Goal: Task Accomplishment & Management: Complete application form

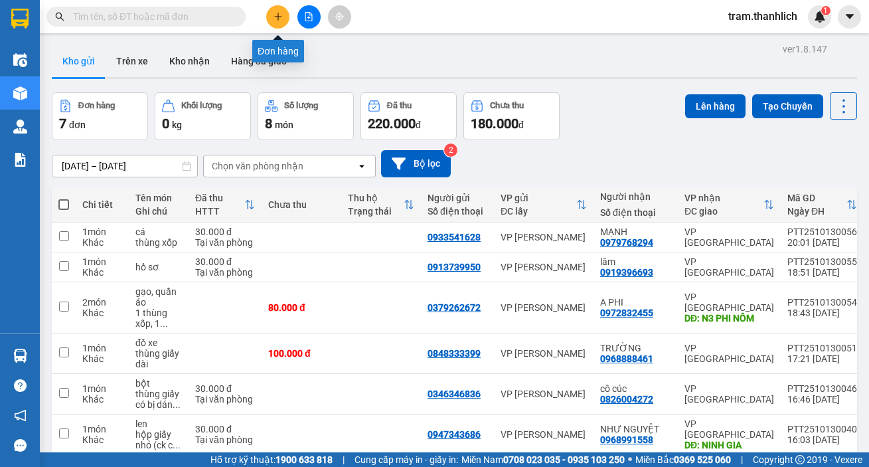
click at [280, 22] on button at bounding box center [277, 16] width 23 height 23
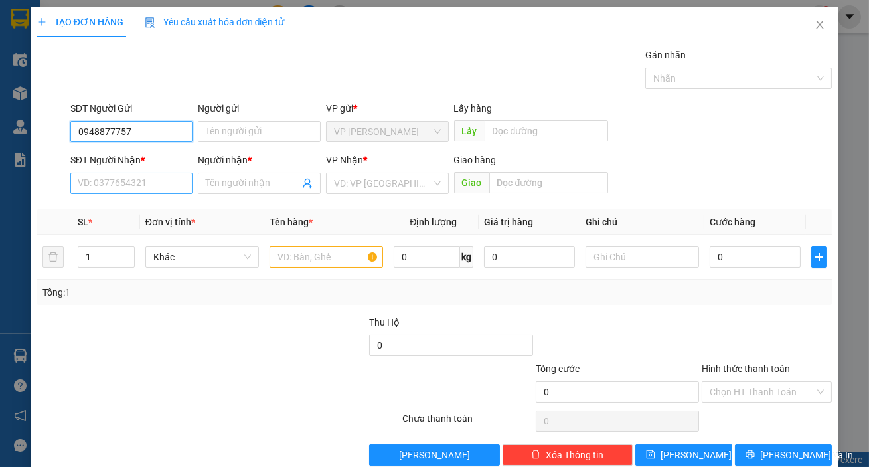
type input "0948877757"
click at [134, 179] on input "SĐT Người Nhận *" at bounding box center [131, 183] width 123 height 21
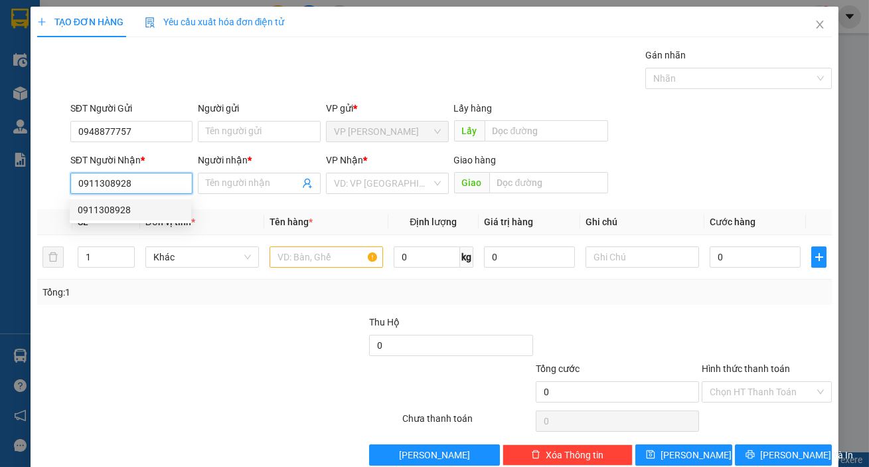
click at [137, 212] on div "0911308928" at bounding box center [131, 210] width 106 height 15
type input "0911308928"
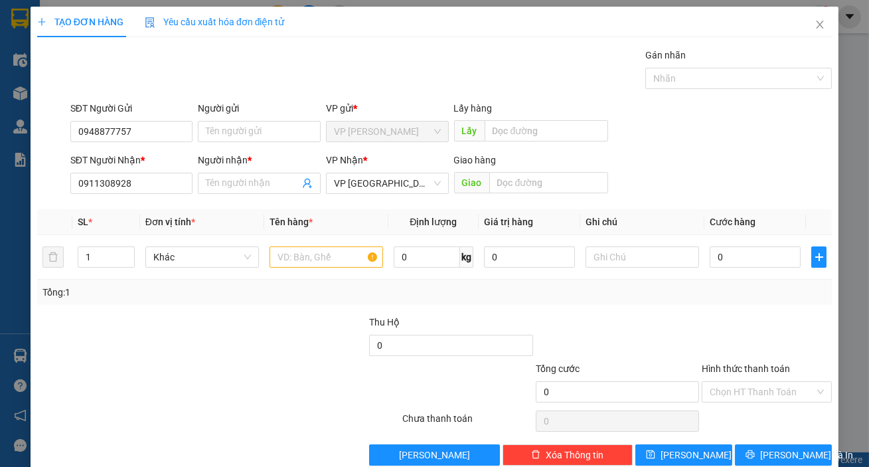
click at [239, 171] on div "Người nhận *" at bounding box center [259, 163] width 123 height 20
click at [238, 179] on input "Người nhận *" at bounding box center [253, 183] width 94 height 15
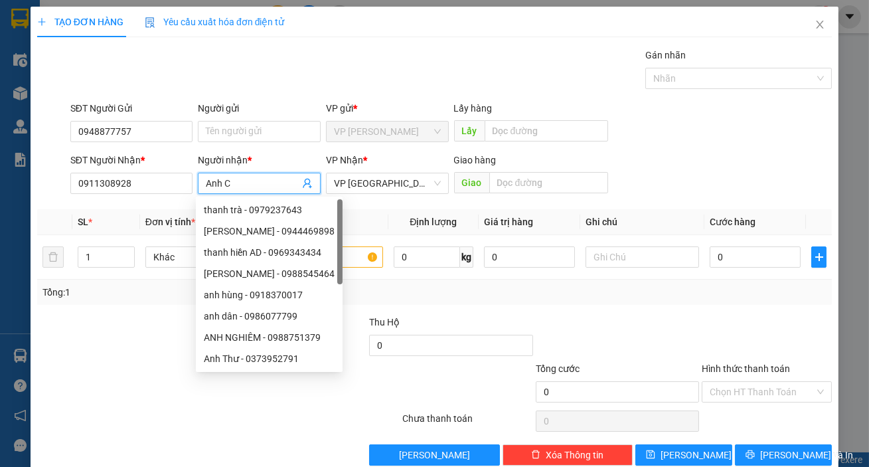
type input "Anh C"
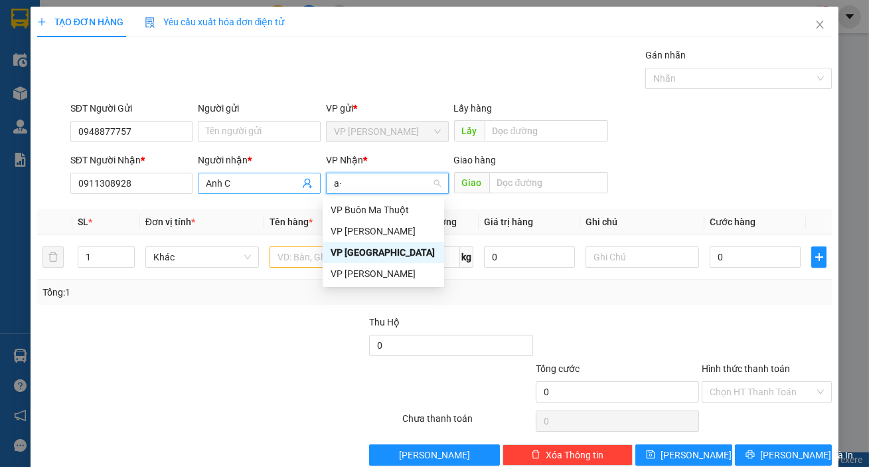
type input "a"
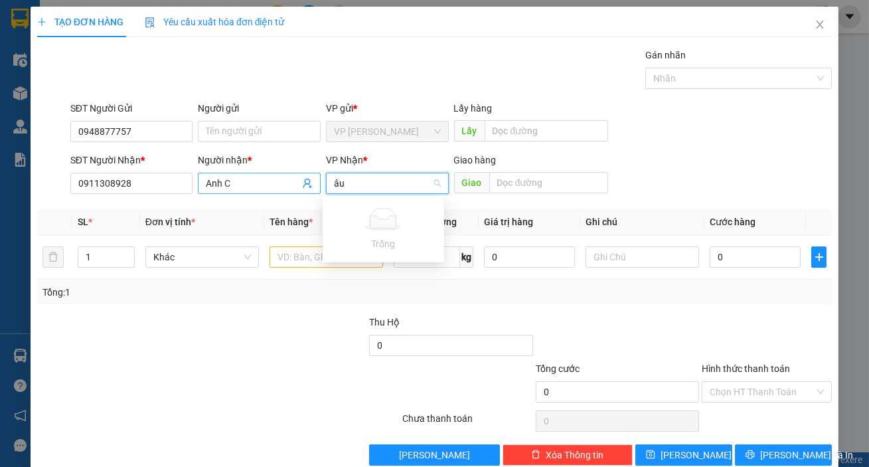
type input "â"
type input "ầ"
click at [260, 185] on input "Anh C" at bounding box center [253, 183] width 94 height 15
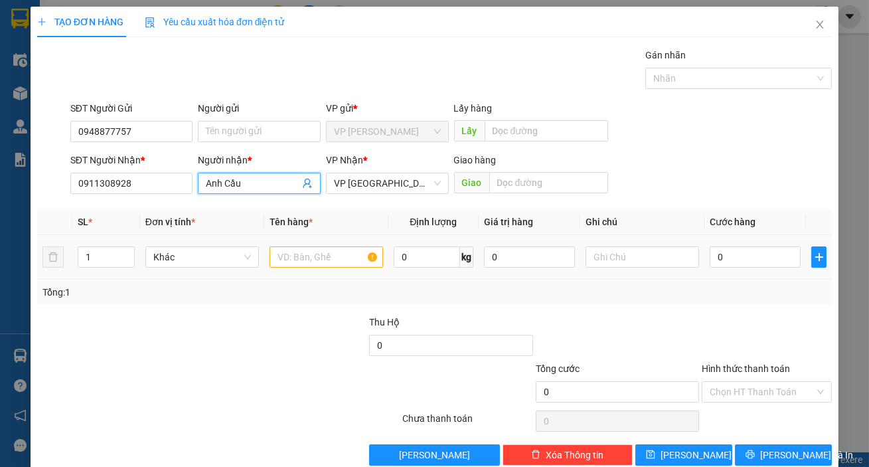
type input "Anh Cầu"
click at [318, 259] on input "text" at bounding box center [327, 256] width 114 height 21
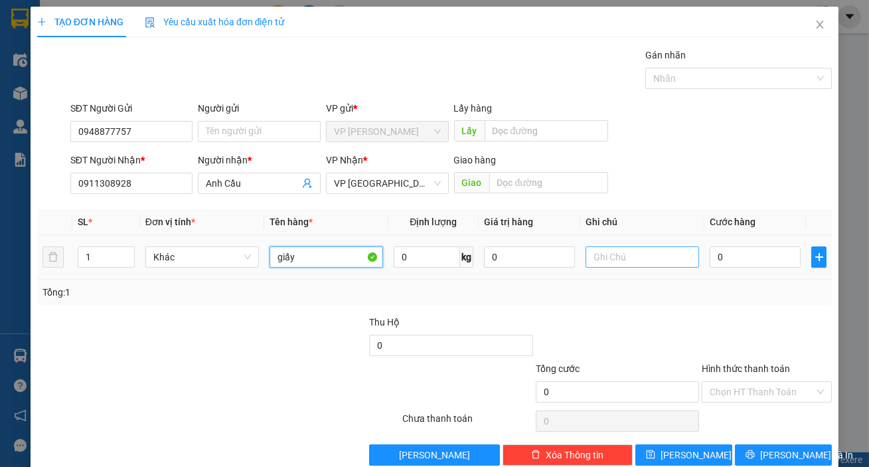
type input "giấy"
click at [626, 246] on input "text" at bounding box center [643, 256] width 114 height 21
type input "hộp giấy vuông"
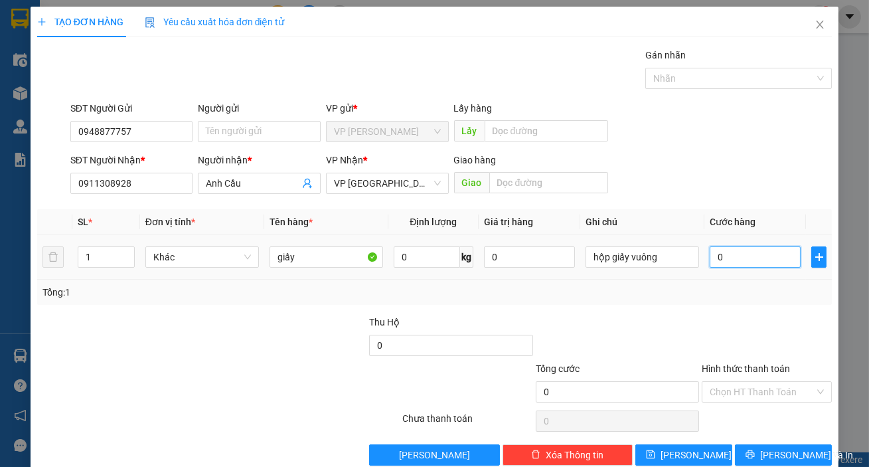
click at [744, 259] on input "0" at bounding box center [755, 256] width 91 height 21
type input "3"
type input "30"
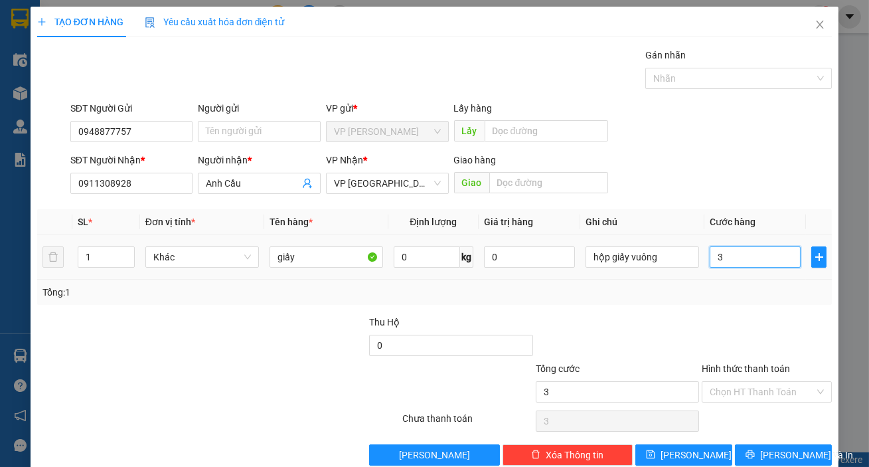
type input "30"
type input "300"
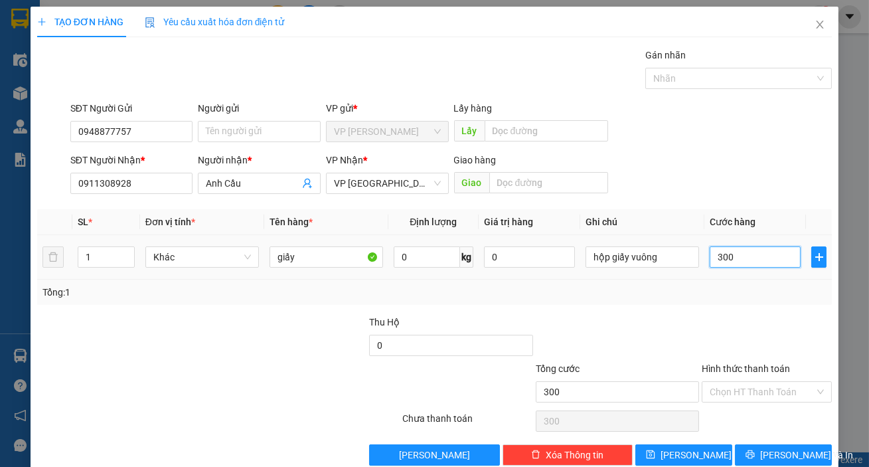
type input "3.000"
type input "30.000"
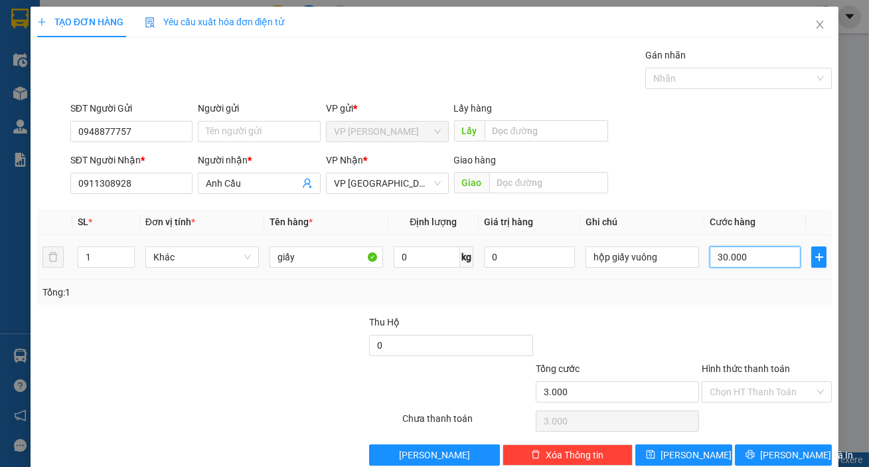
type input "30.000"
click at [783, 461] on span "[PERSON_NAME] và In" at bounding box center [806, 454] width 93 height 15
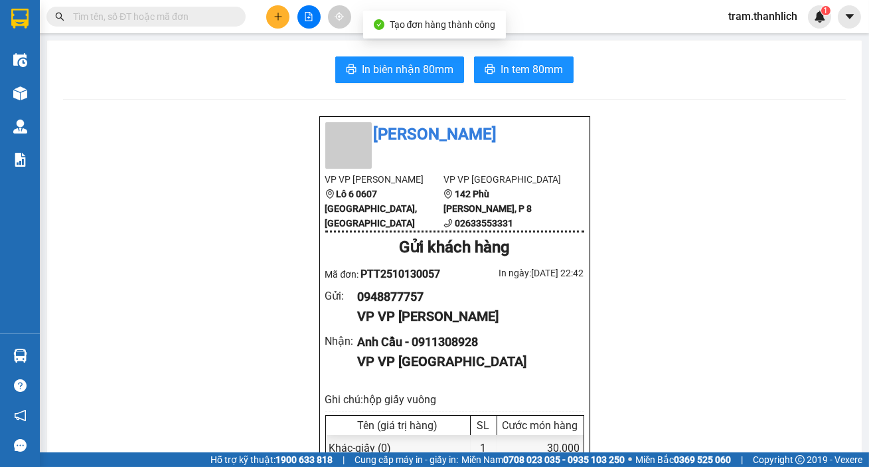
click at [416, 69] on span "In biên nhận 80mm" at bounding box center [408, 69] width 92 height 17
click at [513, 74] on span "In tem 80mm" at bounding box center [532, 69] width 62 height 17
click at [169, 19] on input "text" at bounding box center [151, 16] width 157 height 15
paste input "0931913369"
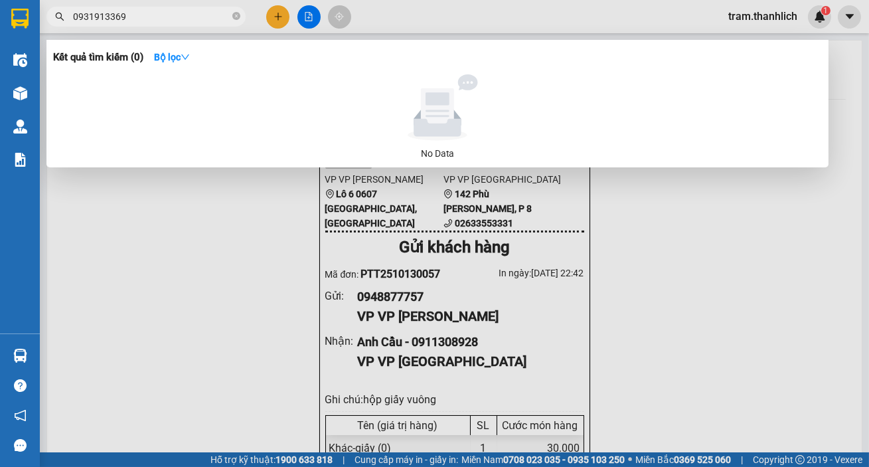
type input "0931913369"
